Goal: Complete application form

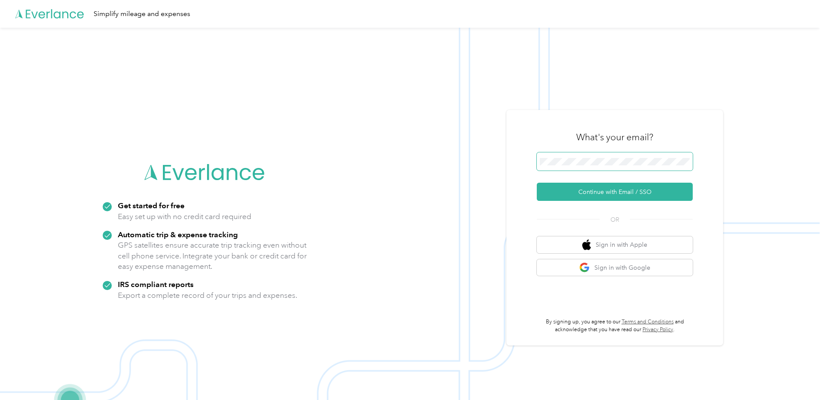
click at [552, 153] on span at bounding box center [615, 161] width 156 height 18
click at [570, 190] on button "Continue with Email / SSO" at bounding box center [615, 192] width 156 height 18
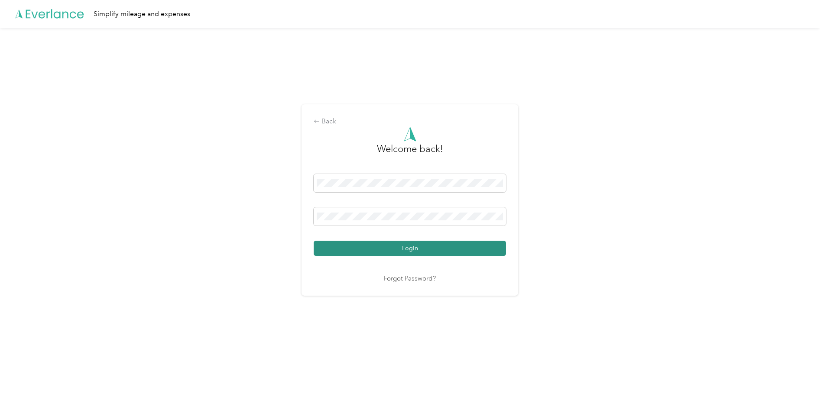
click at [430, 249] on button "Login" at bounding box center [410, 248] width 192 height 15
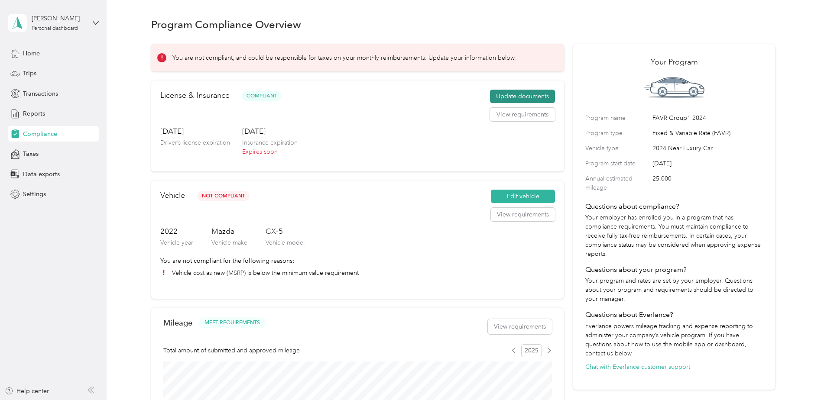
click at [517, 96] on button "Update documents" at bounding box center [522, 97] width 65 height 14
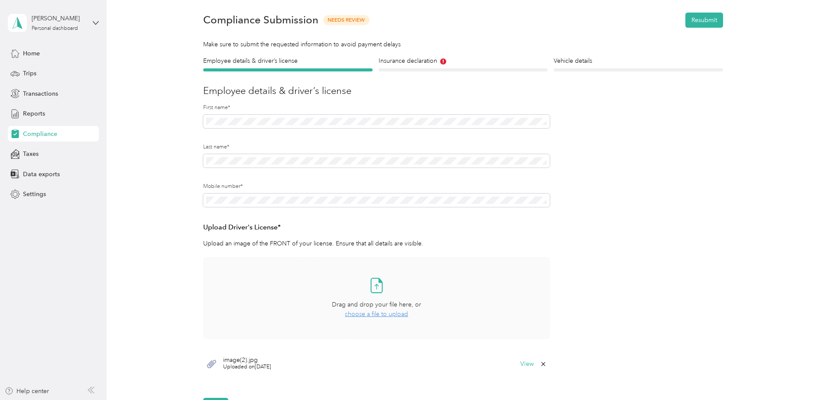
scroll to position [43, 0]
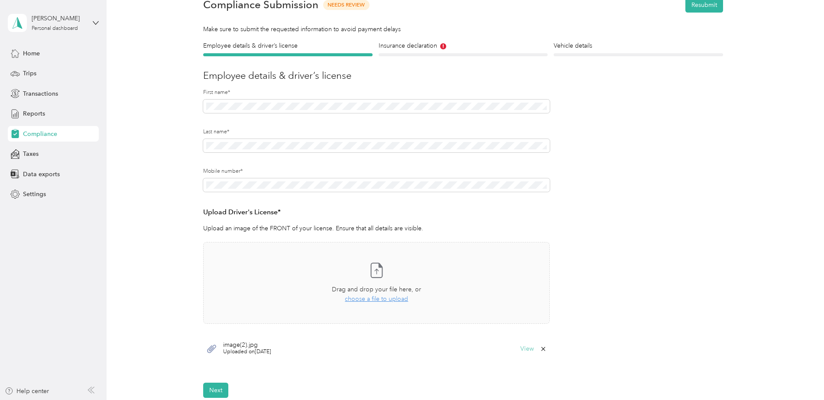
click at [527, 347] on button "View" at bounding box center [526, 349] width 13 height 6
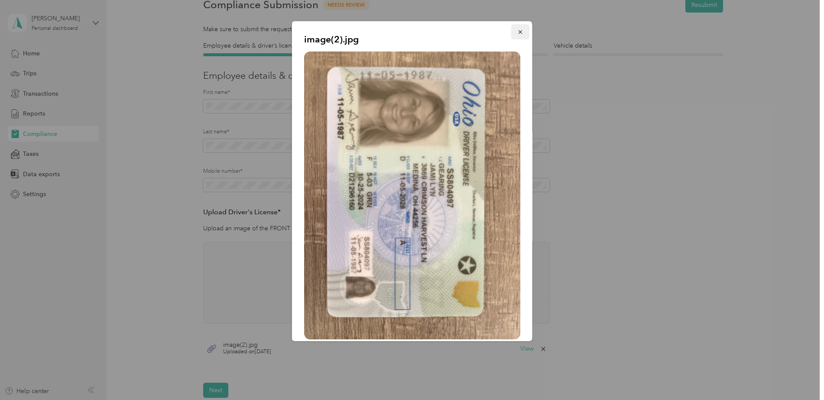
click at [517, 34] on icon "button" at bounding box center [520, 32] width 6 height 6
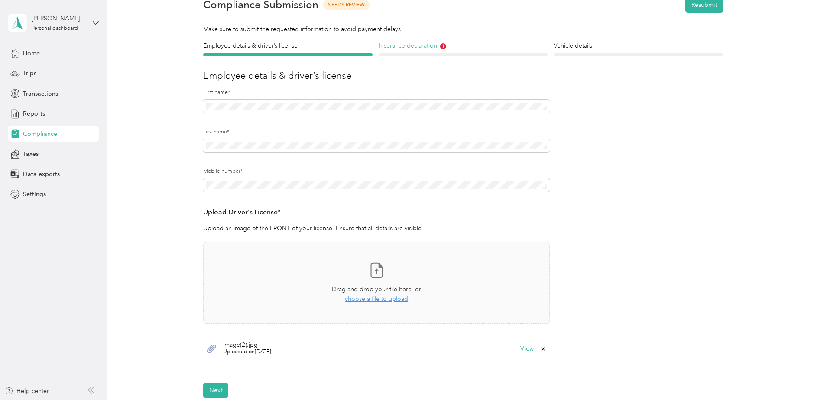
click at [425, 50] on h4 "Insurance declaration" at bounding box center [463, 45] width 169 height 9
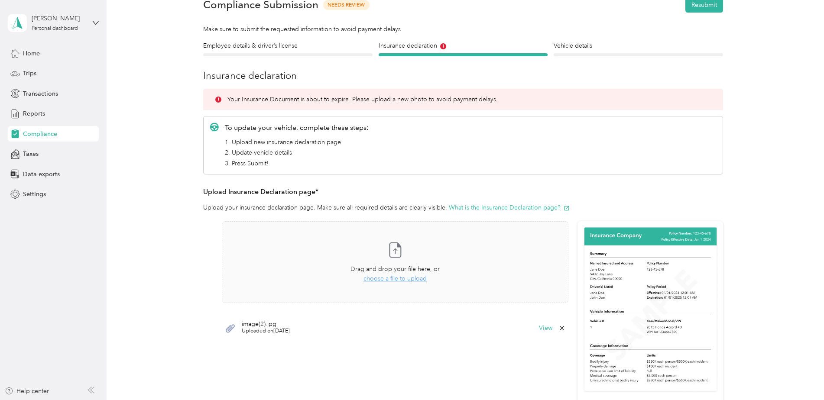
click at [544, 332] on div "View" at bounding box center [552, 328] width 26 height 7
click at [543, 329] on button "View" at bounding box center [545, 328] width 13 height 6
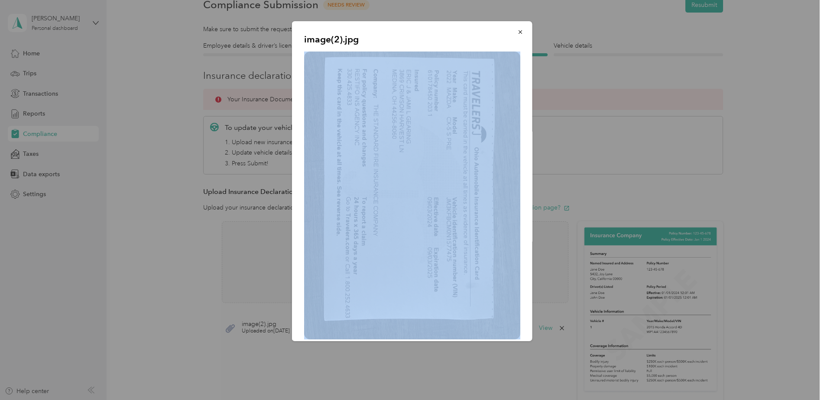
drag, startPoint x: 454, startPoint y: 32, endPoint x: 431, endPoint y: 121, distance: 92.1
click at [431, 121] on div "image(2).jpg" at bounding box center [412, 181] width 240 height 320
drag, startPoint x: 431, startPoint y: 121, endPoint x: 511, endPoint y: 34, distance: 118.0
click at [518, 33] on icon "button" at bounding box center [519, 31] width 3 height 3
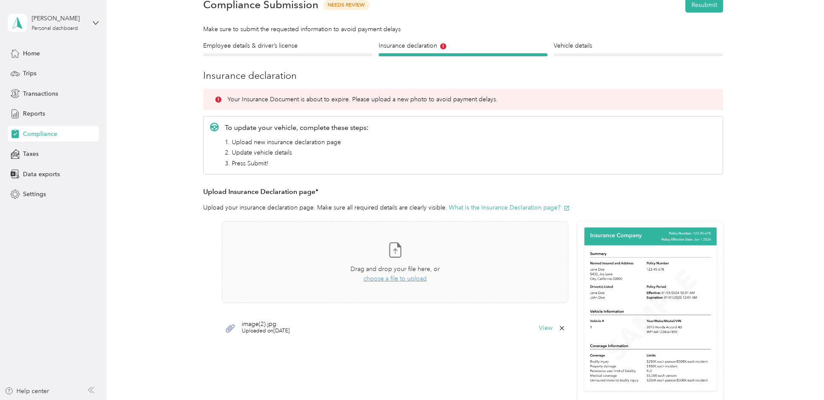
click at [563, 329] on icon at bounding box center [561, 328] width 7 height 7
click at [534, 334] on button "Yes" at bounding box center [539, 334] width 17 height 14
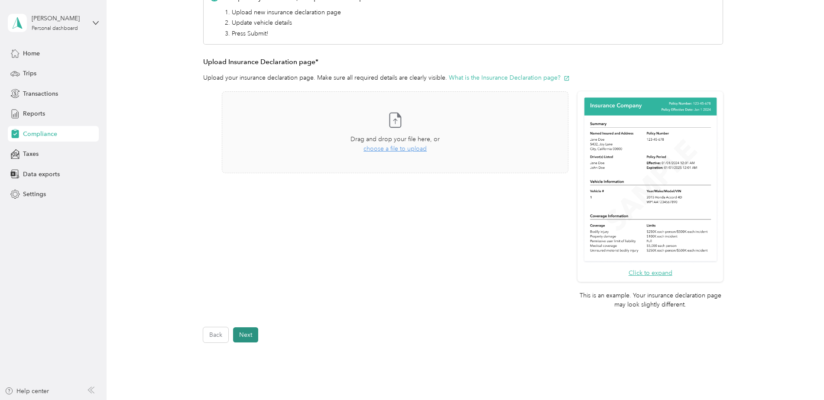
click at [236, 336] on button "Next" at bounding box center [245, 334] width 25 height 15
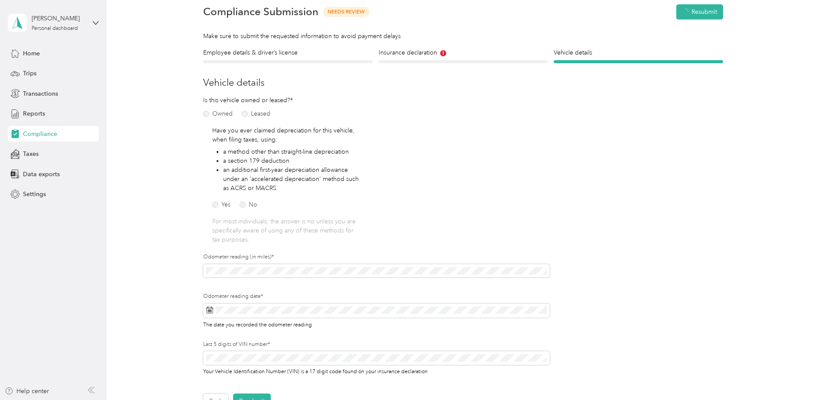
scroll to position [11, 0]
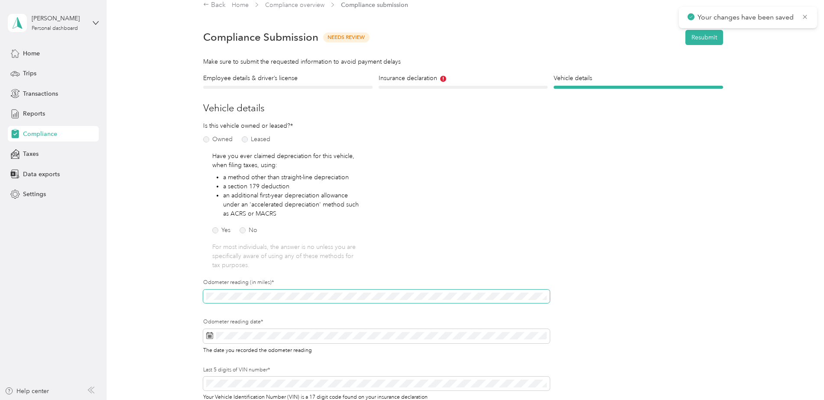
click at [151, 296] on div "Employee details & driver’s license License Insurance declaration Insurance Veh…" at bounding box center [463, 254] width 624 height 361
click at [536, 331] on span at bounding box center [376, 336] width 347 height 15
click at [245, 331] on span at bounding box center [376, 336] width 347 height 15
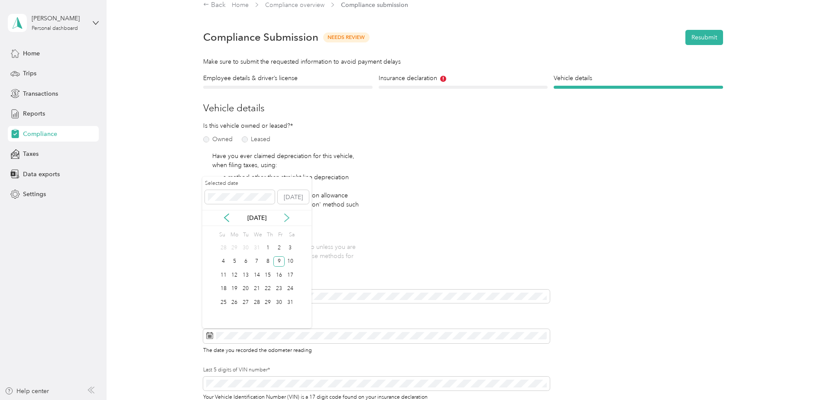
click at [285, 220] on icon at bounding box center [286, 218] width 9 height 9
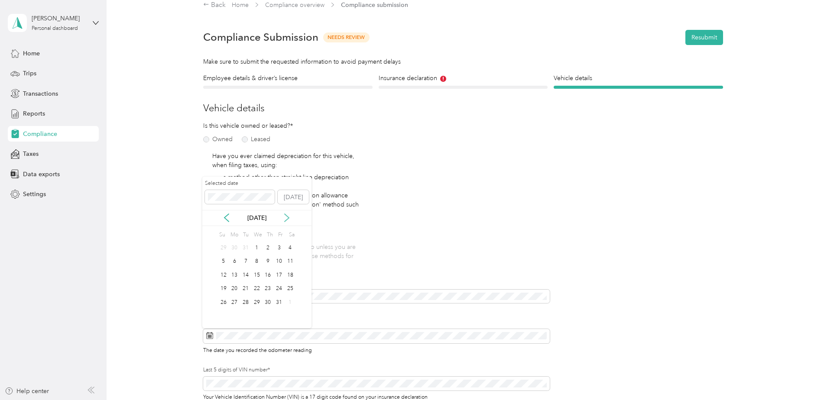
click at [285, 220] on icon at bounding box center [286, 218] width 9 height 9
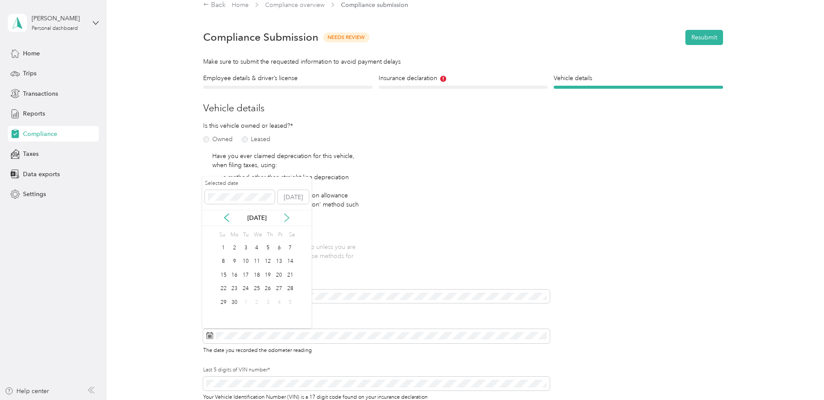
click at [285, 220] on icon at bounding box center [286, 218] width 9 height 9
click at [286, 218] on icon at bounding box center [286, 218] width 9 height 9
click at [249, 246] on div "2" at bounding box center [245, 248] width 11 height 11
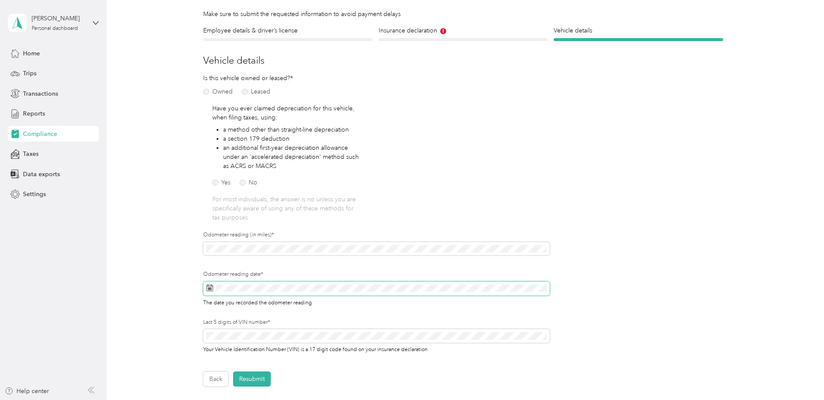
scroll to position [97, 0]
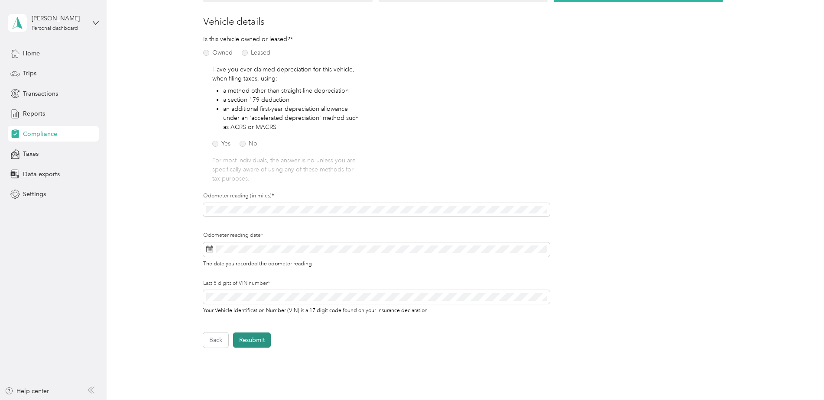
click at [249, 338] on button "Resubmit" at bounding box center [252, 340] width 38 height 15
click at [803, 16] on icon at bounding box center [805, 17] width 4 height 4
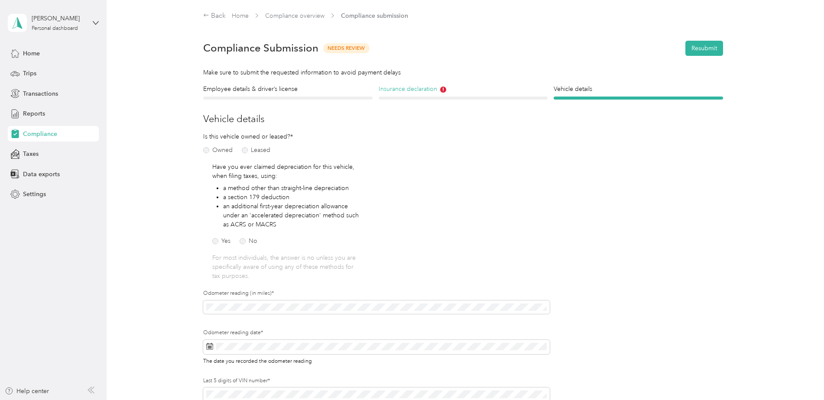
click at [398, 92] on h4 "Insurance declaration" at bounding box center [463, 88] width 169 height 9
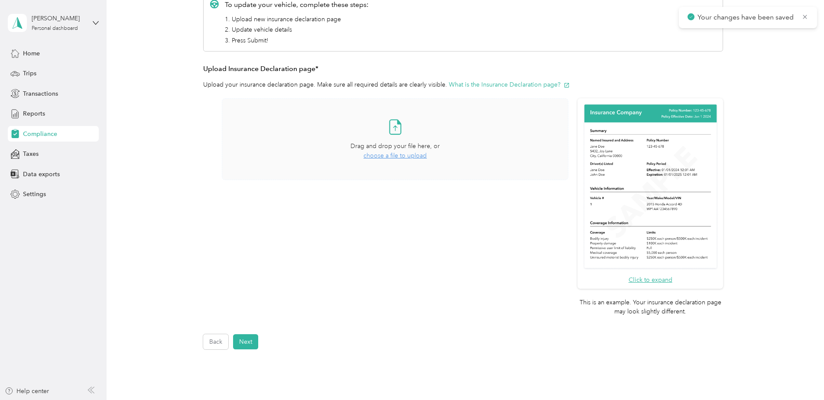
scroll to position [184, 0]
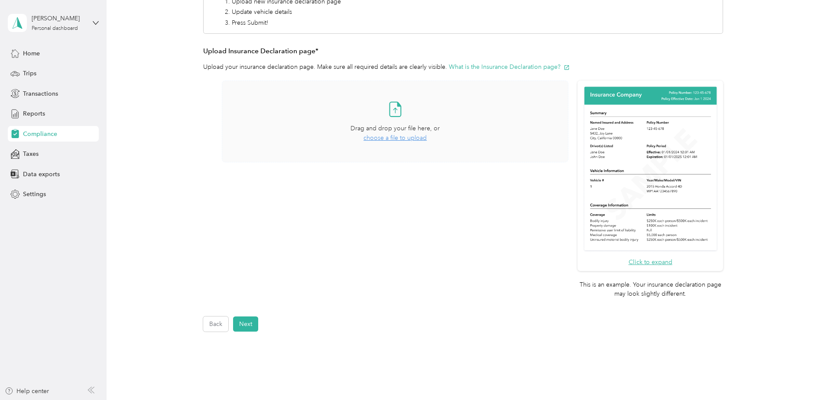
click at [378, 138] on span "choose a file to upload" at bounding box center [394, 137] width 63 height 7
